Goal: Information Seeking & Learning: Learn about a topic

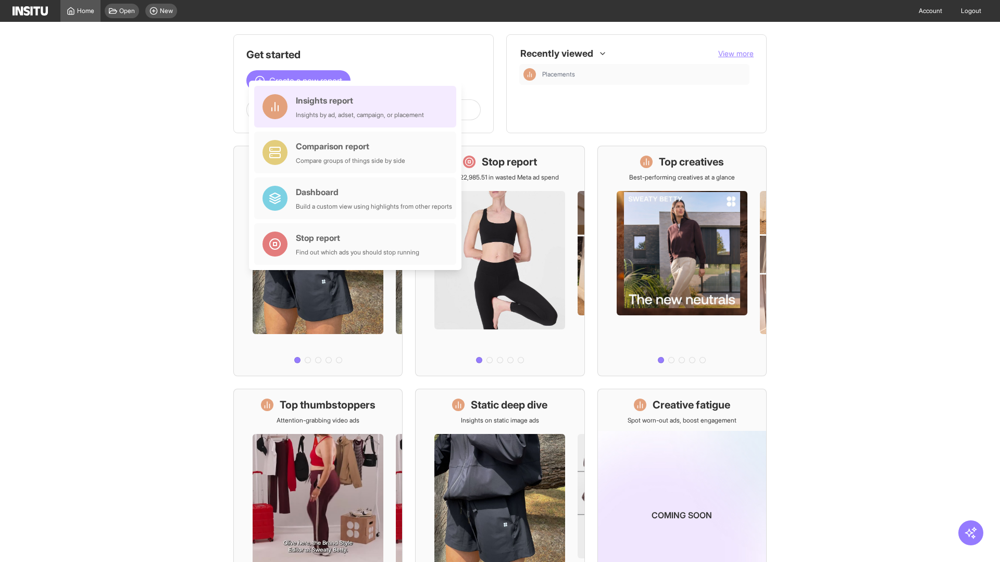
click at [358, 107] on div "Insights report Insights by ad, adset, campaign, or placement" at bounding box center [360, 106] width 128 height 25
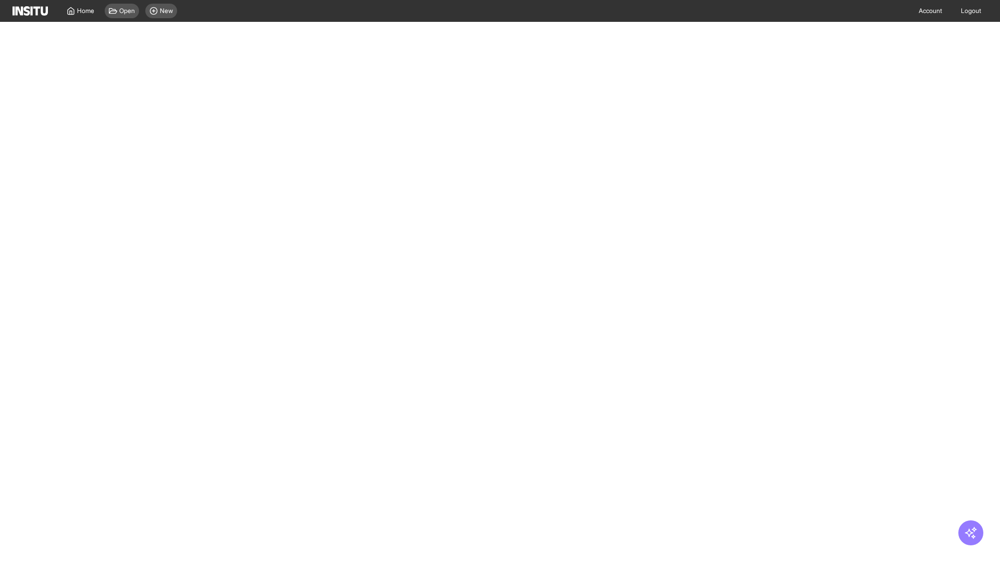
select select "**"
